Goal: Information Seeking & Learning: Compare options

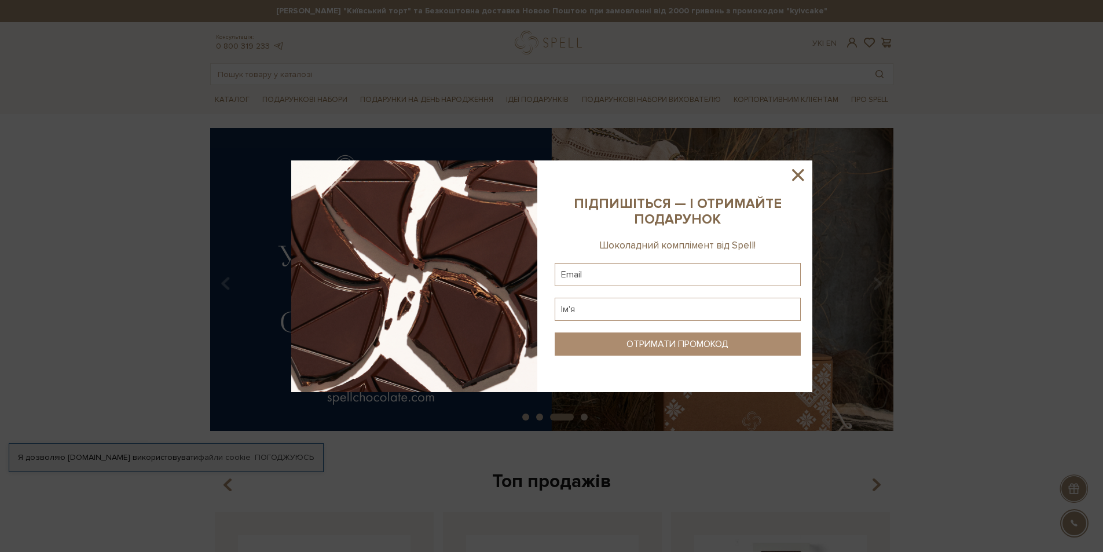
click at [800, 170] on icon at bounding box center [798, 175] width 20 height 20
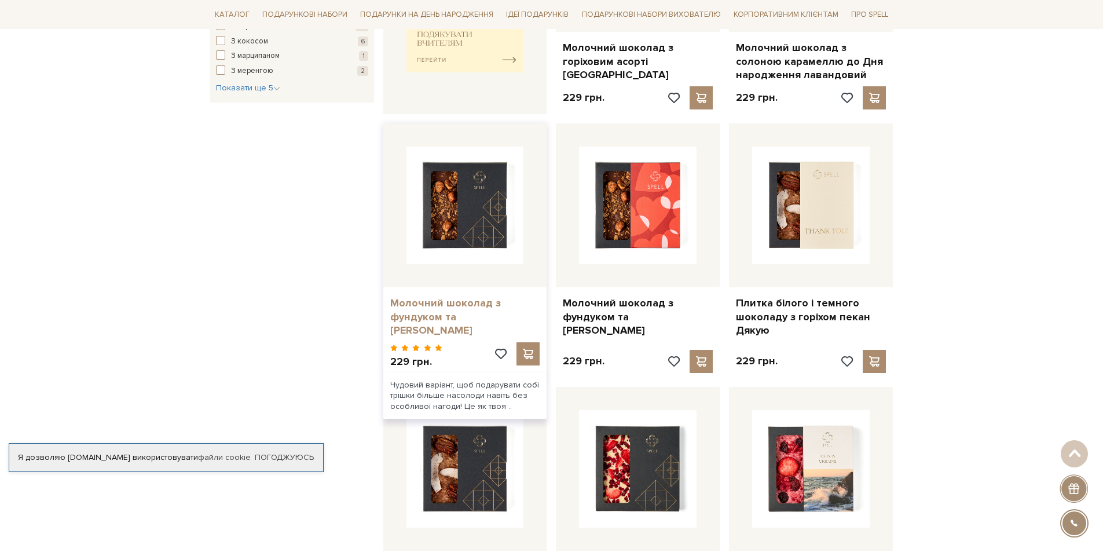
scroll to position [695, 0]
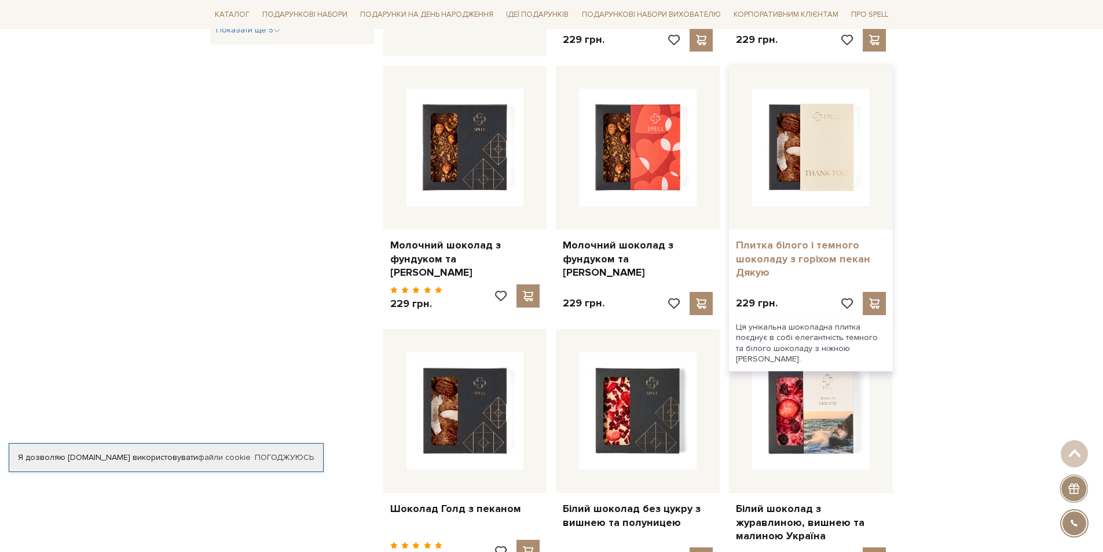
click at [781, 238] on link "Плитка білого і темного шоколаду з горіхом пекан Дякую" at bounding box center [811, 258] width 150 height 41
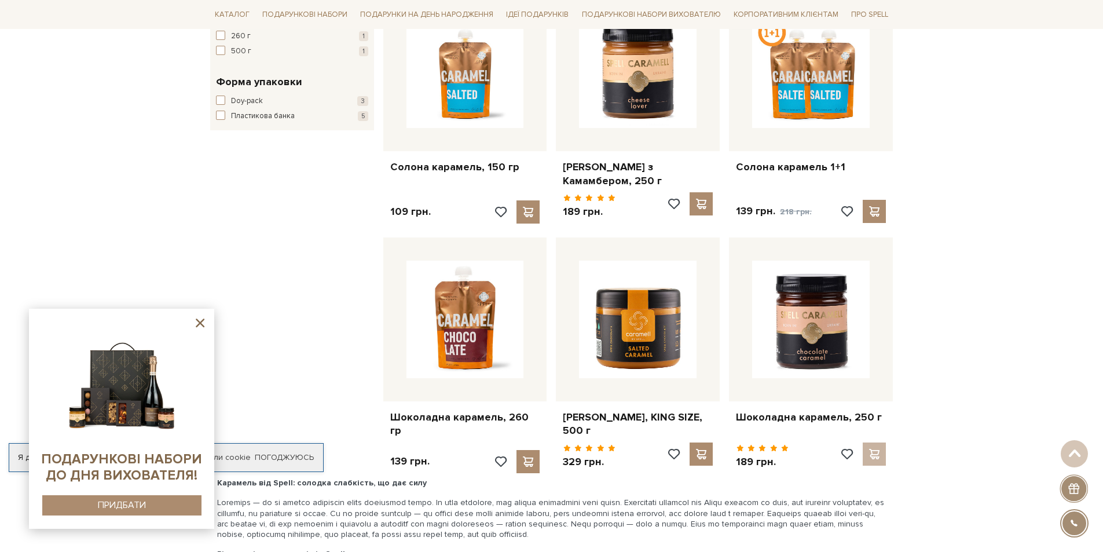
scroll to position [579, 0]
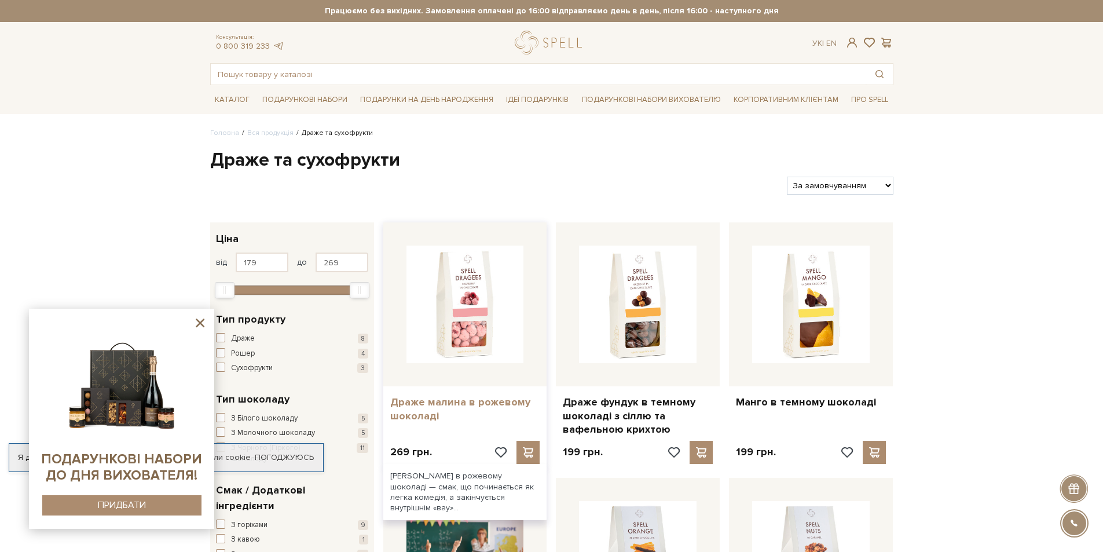
click at [443, 409] on link "Драже малина в рожевому шоколаді" at bounding box center [465, 408] width 150 height 27
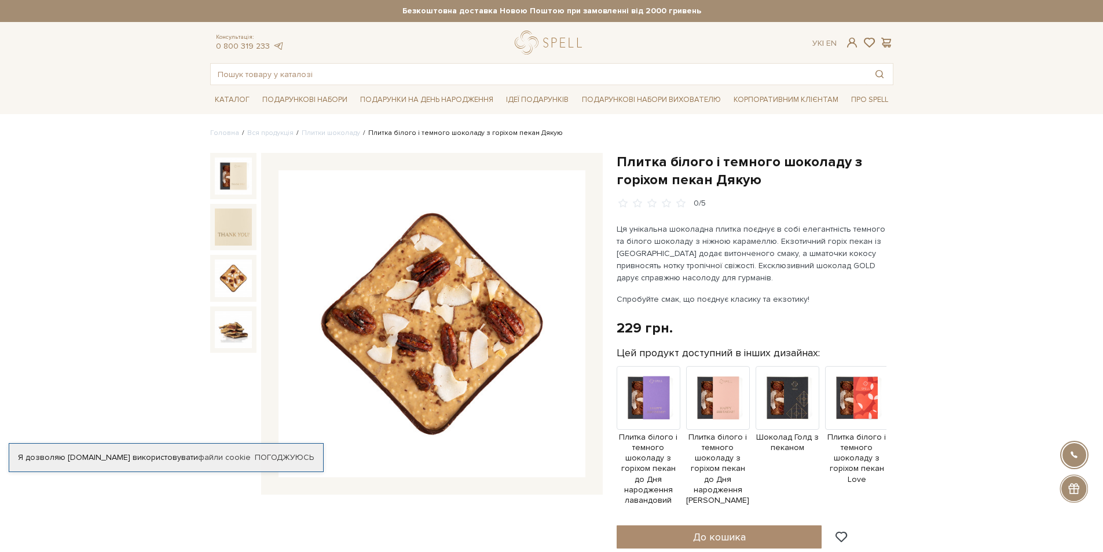
click at [226, 285] on img at bounding box center [233, 277] width 37 height 37
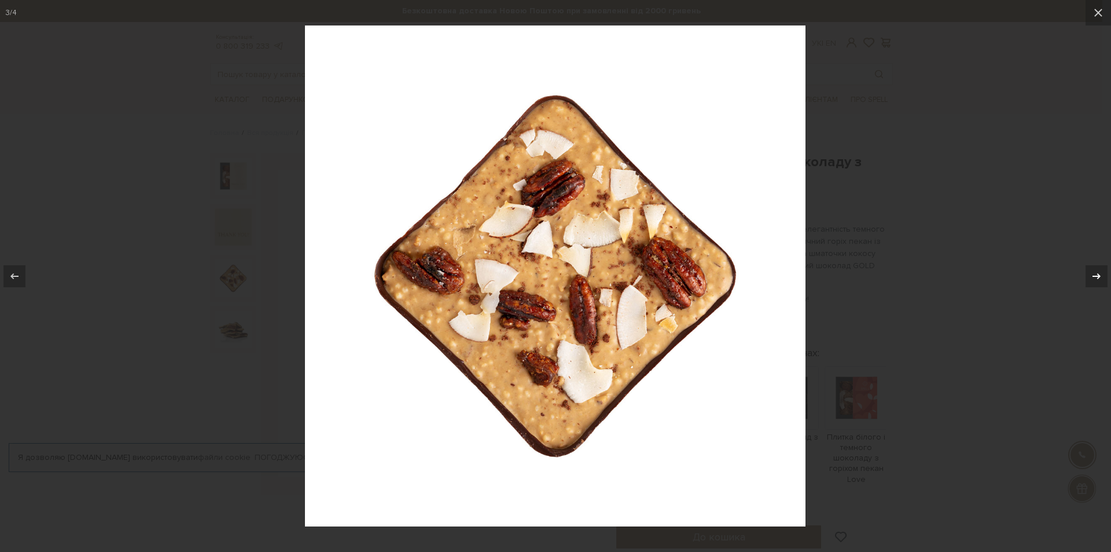
click at [1092, 273] on icon at bounding box center [1097, 276] width 14 height 14
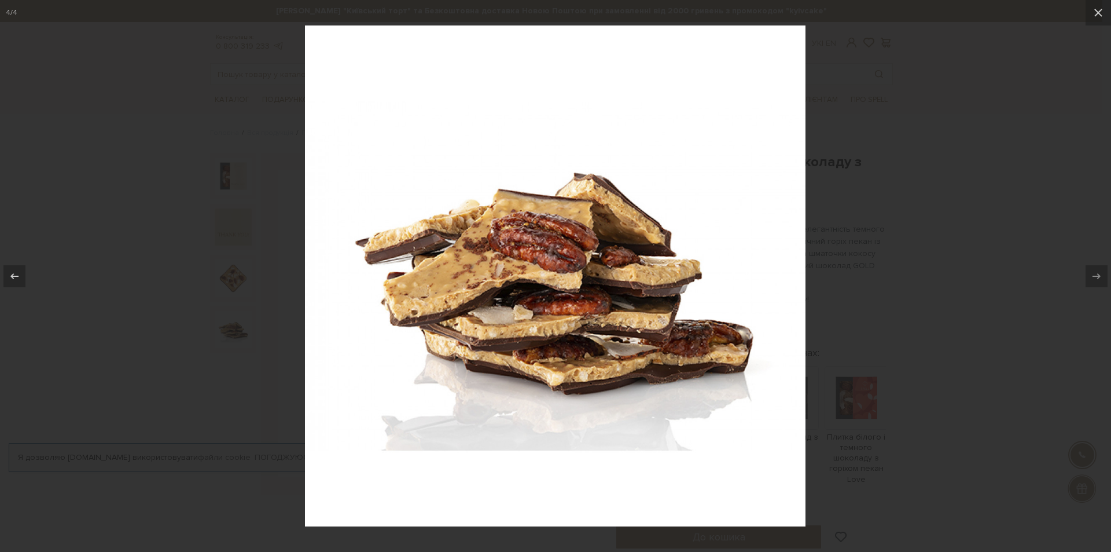
click at [716, 312] on img at bounding box center [555, 275] width 501 height 501
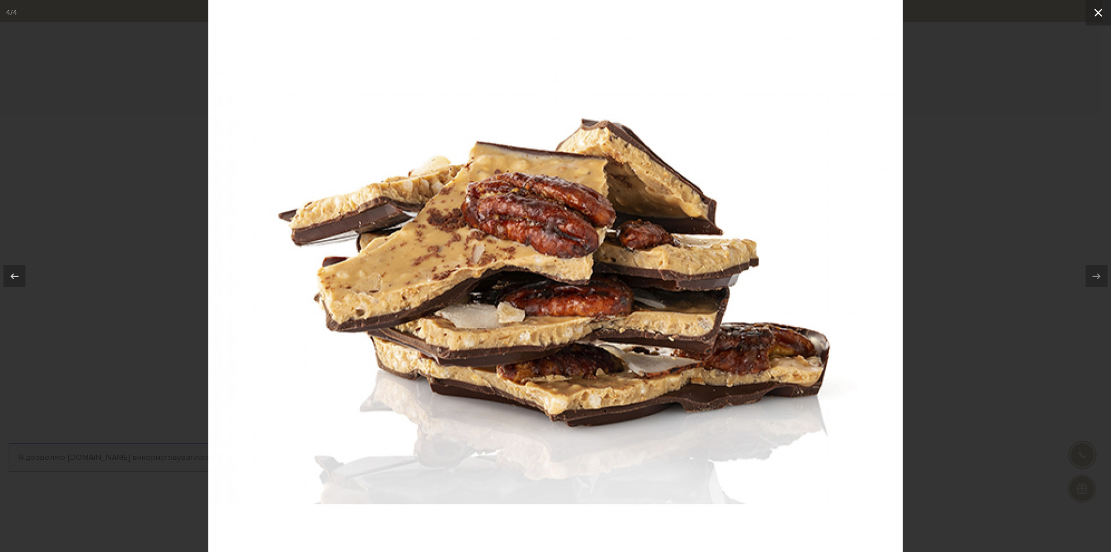
click at [1096, 11] on icon at bounding box center [1098, 13] width 8 height 8
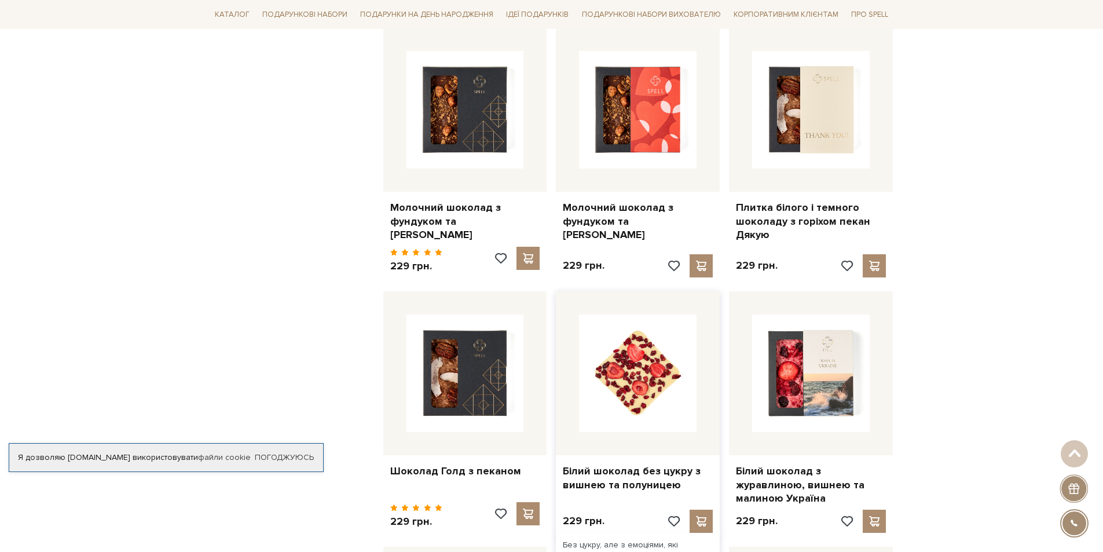
scroll to position [752, 0]
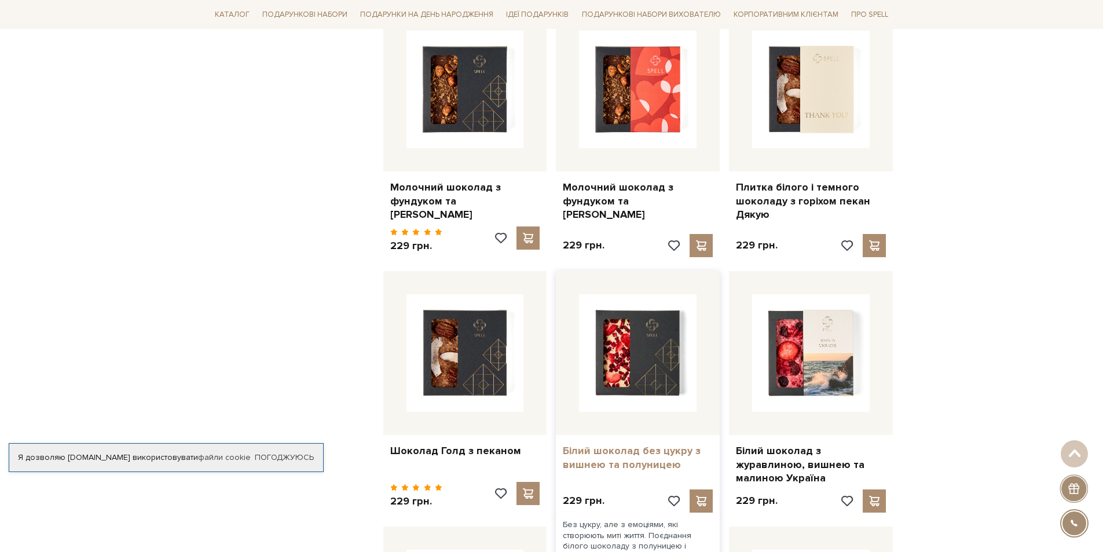
click at [649, 444] on link "Білий шоколад без цукру з вишнею та полуницею" at bounding box center [638, 457] width 150 height 27
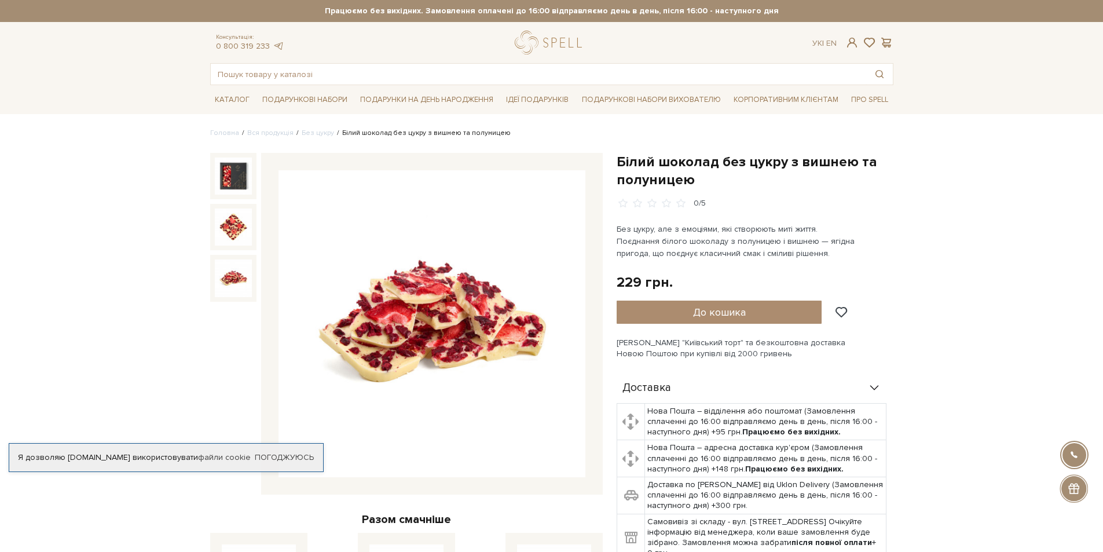
click at [241, 283] on img at bounding box center [233, 277] width 37 height 37
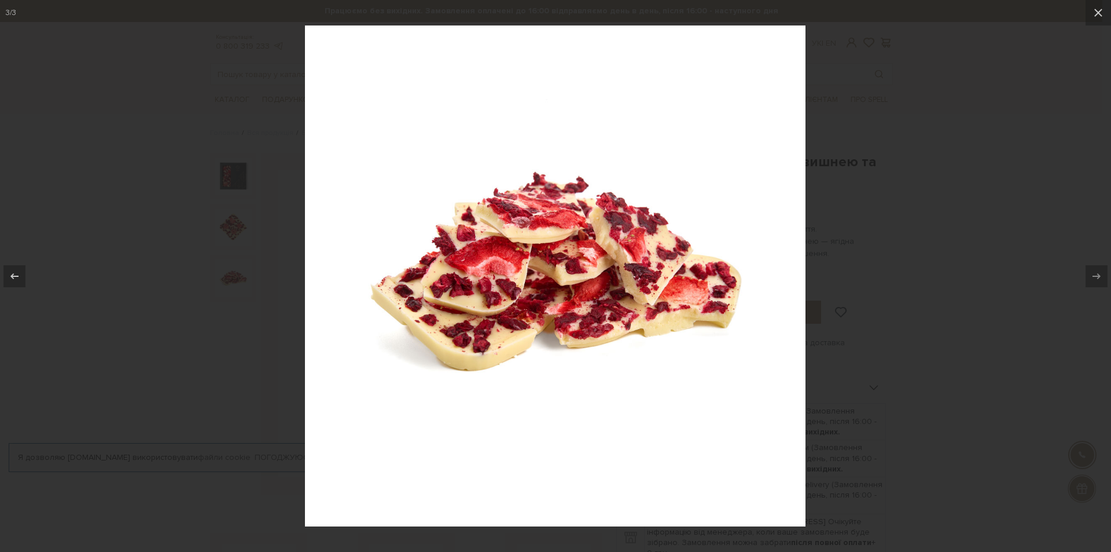
click at [245, 229] on div at bounding box center [555, 276] width 1111 height 552
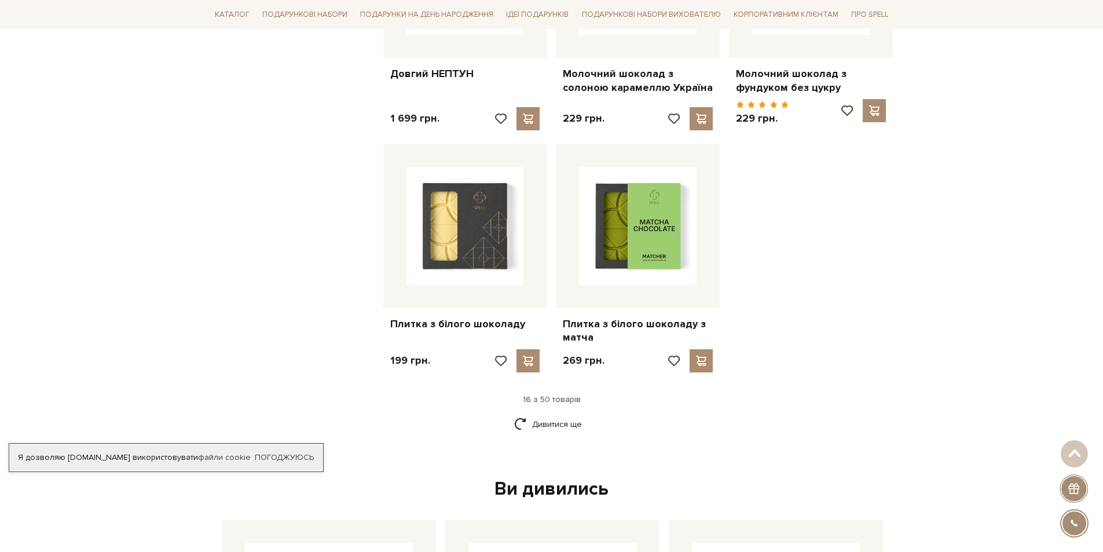
scroll to position [1389, 0]
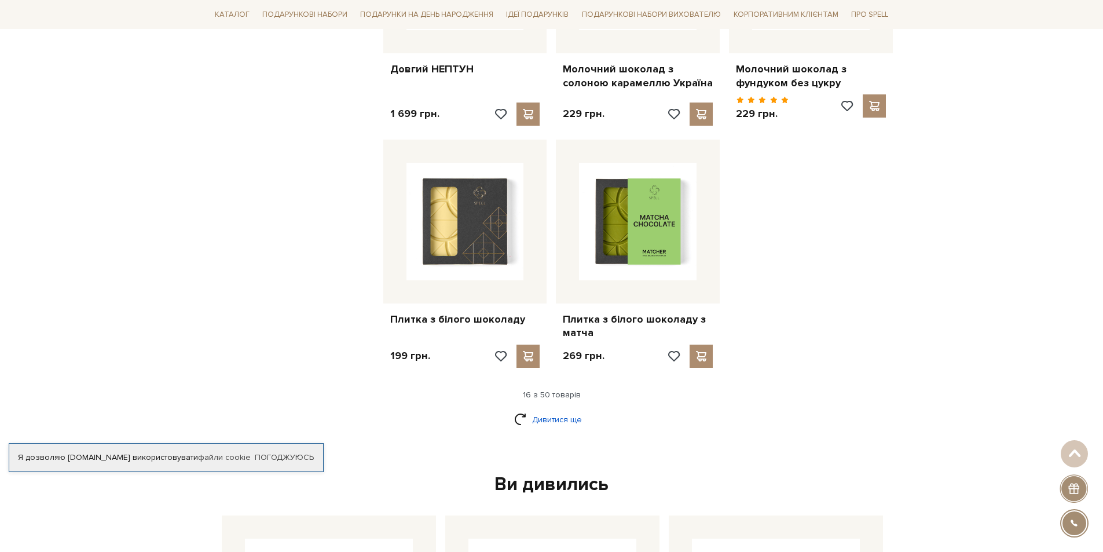
click at [535, 409] on link "Дивитися ще" at bounding box center [551, 419] width 75 height 20
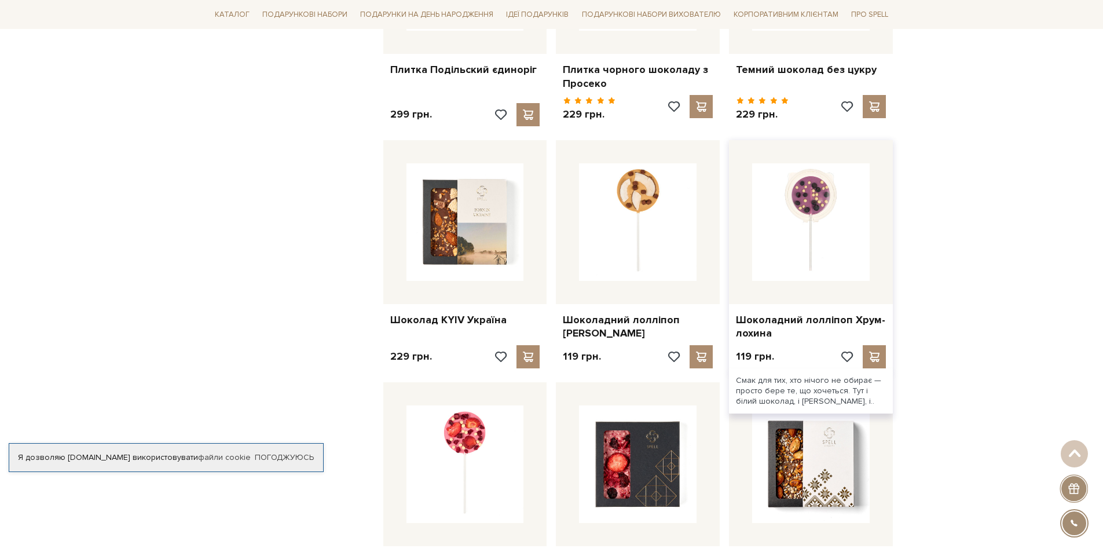
scroll to position [2315, 0]
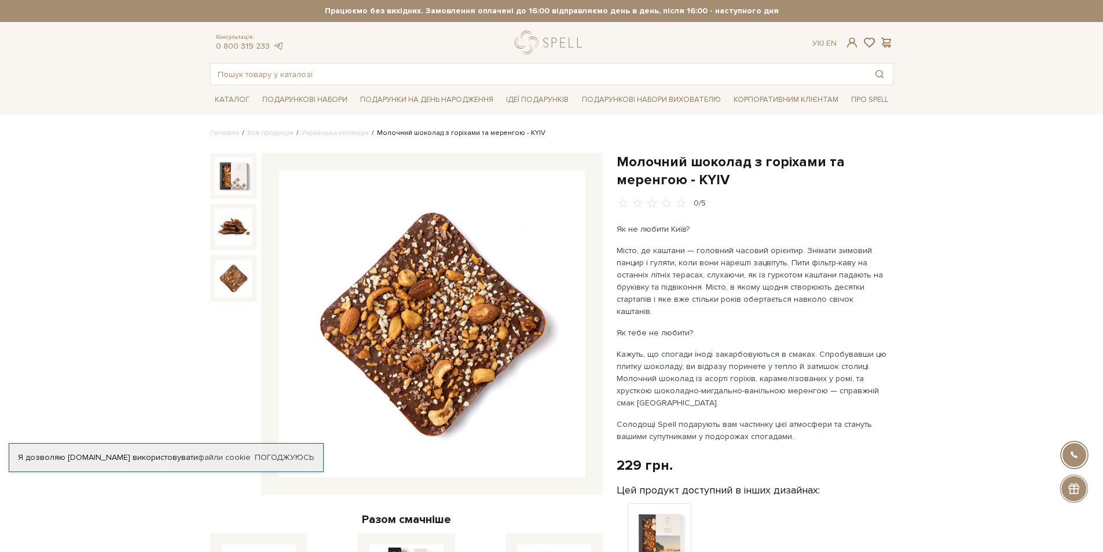
click at [222, 274] on img at bounding box center [233, 277] width 37 height 37
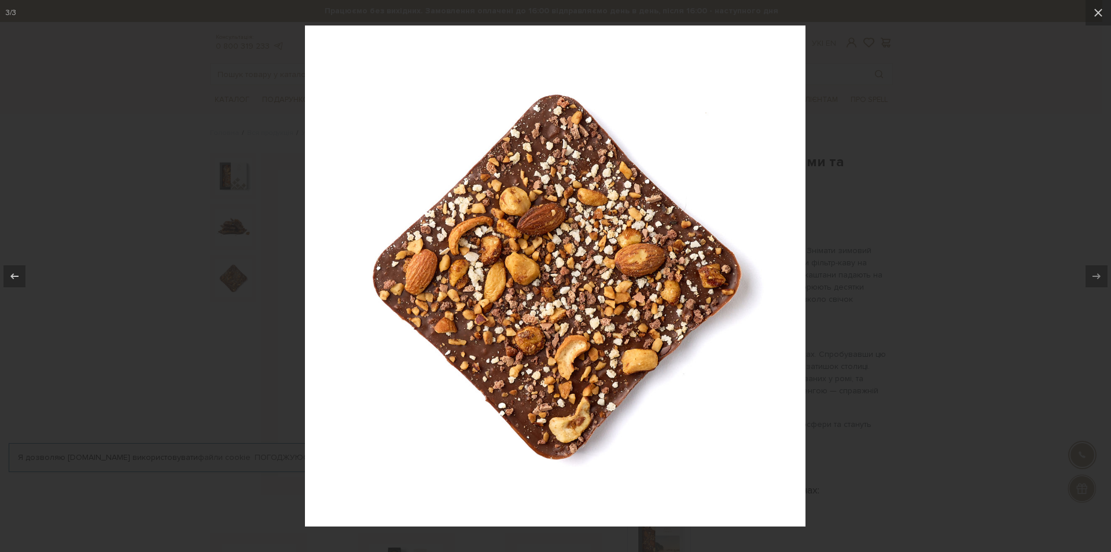
click at [229, 240] on div at bounding box center [555, 276] width 1111 height 552
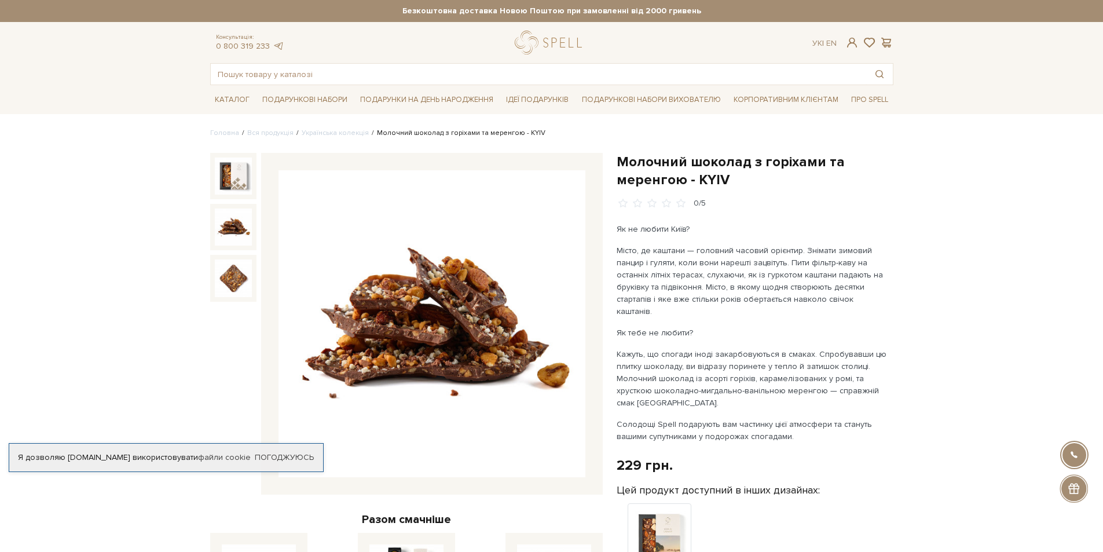
click at [237, 233] on img at bounding box center [233, 226] width 37 height 37
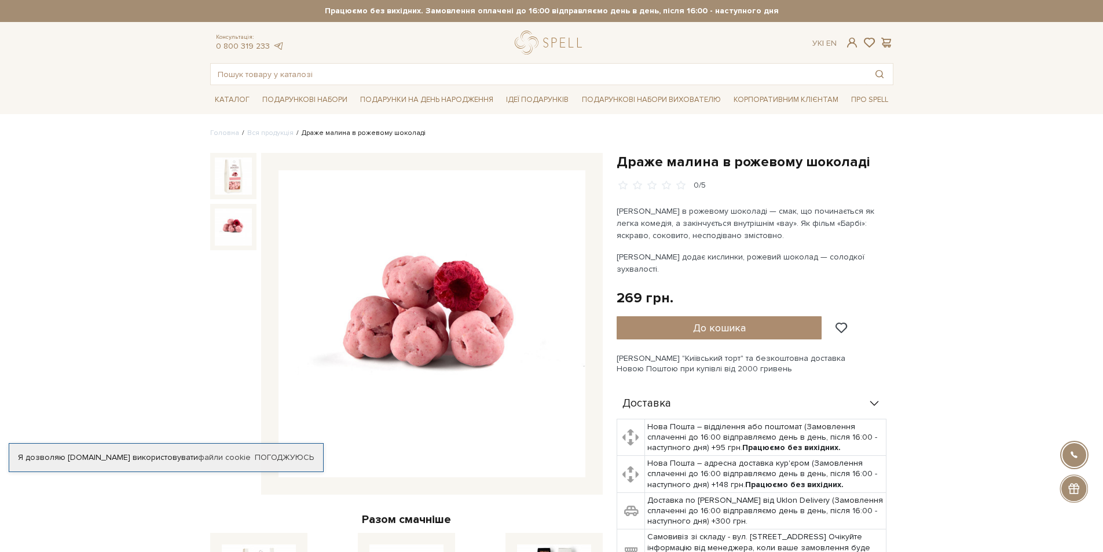
click at [247, 230] on img at bounding box center [233, 226] width 37 height 37
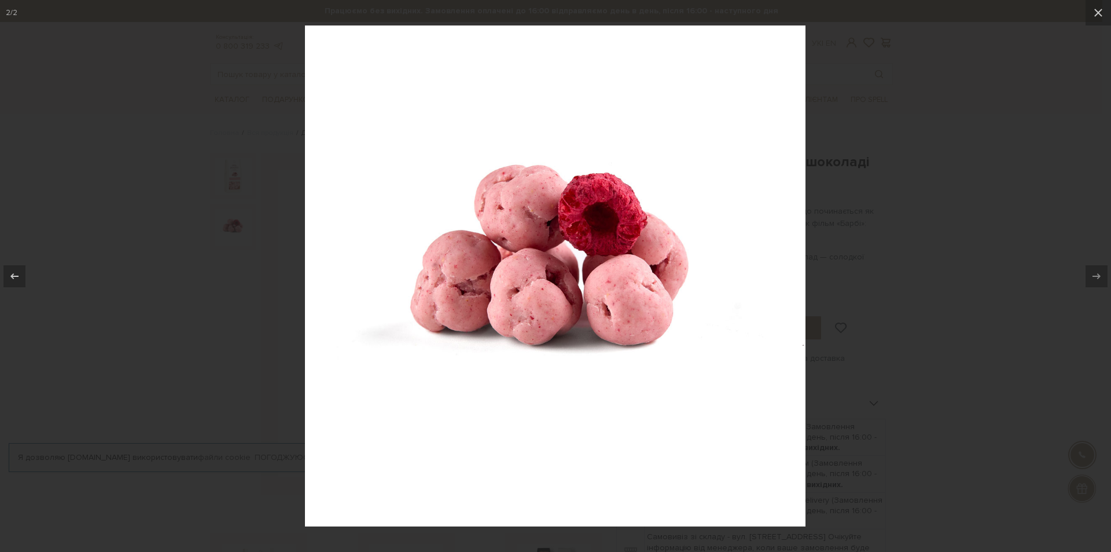
click at [1087, 324] on div at bounding box center [555, 276] width 1111 height 552
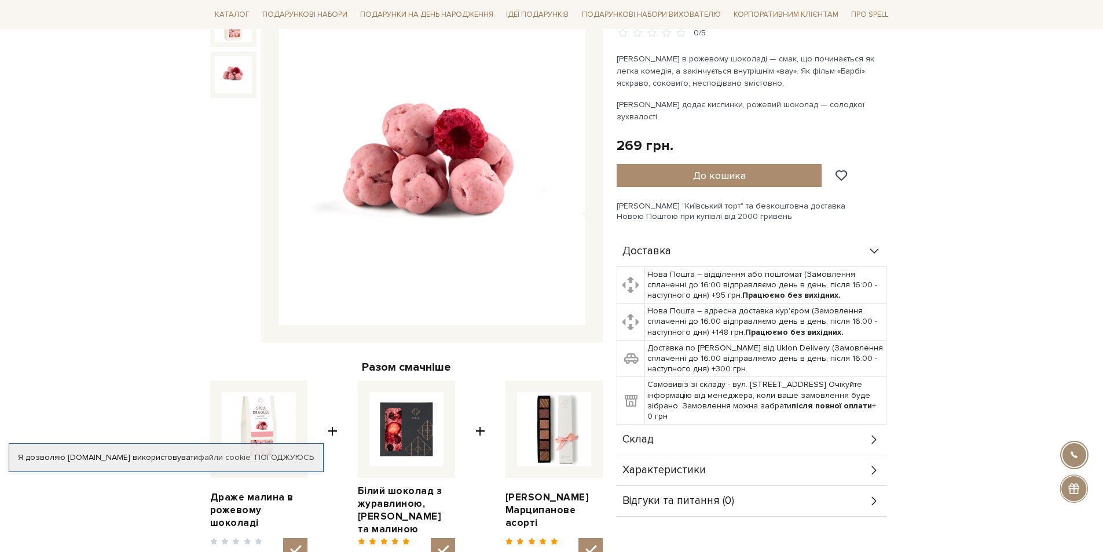
scroll to position [174, 0]
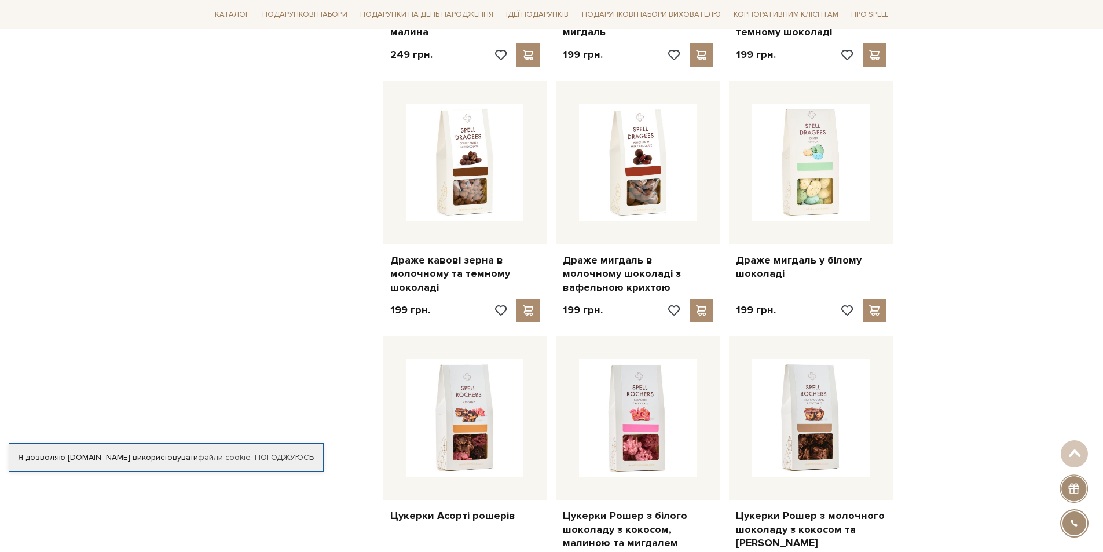
scroll to position [984, 0]
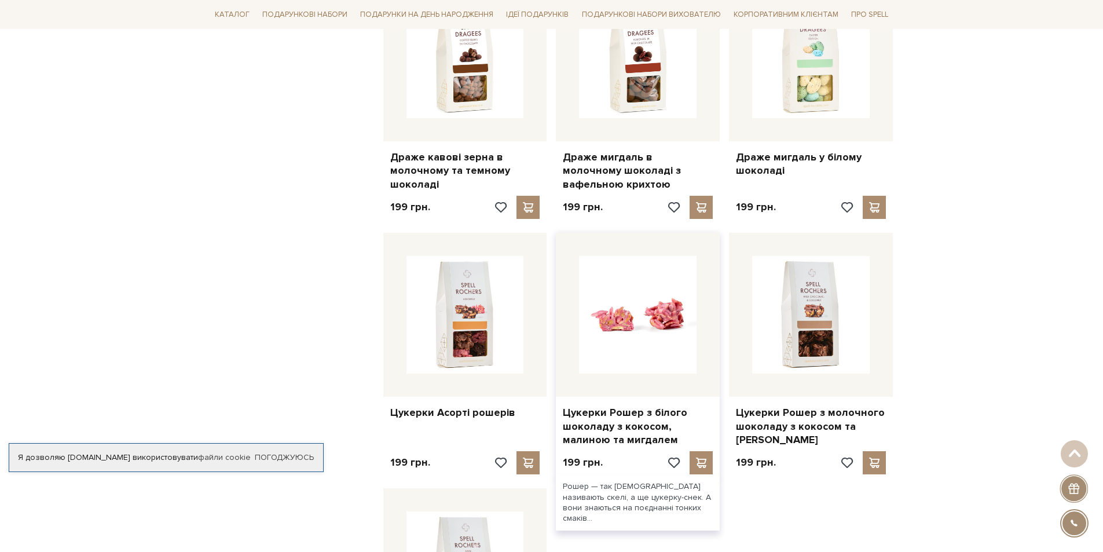
click at [649, 332] on img at bounding box center [637, 314] width 117 height 117
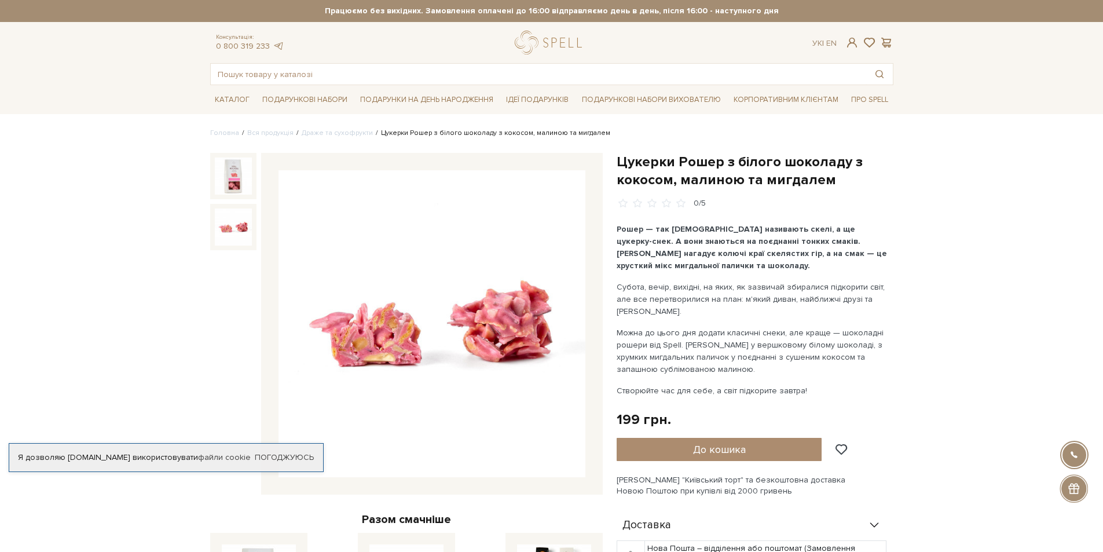
click at [218, 220] on img at bounding box center [233, 226] width 37 height 37
